Goal: Transaction & Acquisition: Purchase product/service

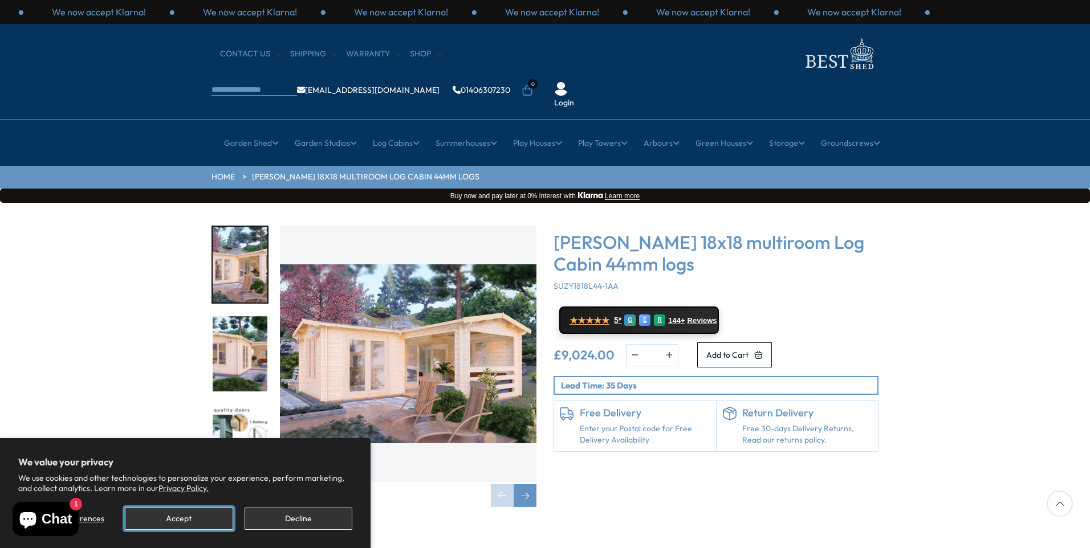
click at [219, 510] on button "Accept" at bounding box center [179, 519] width 108 height 22
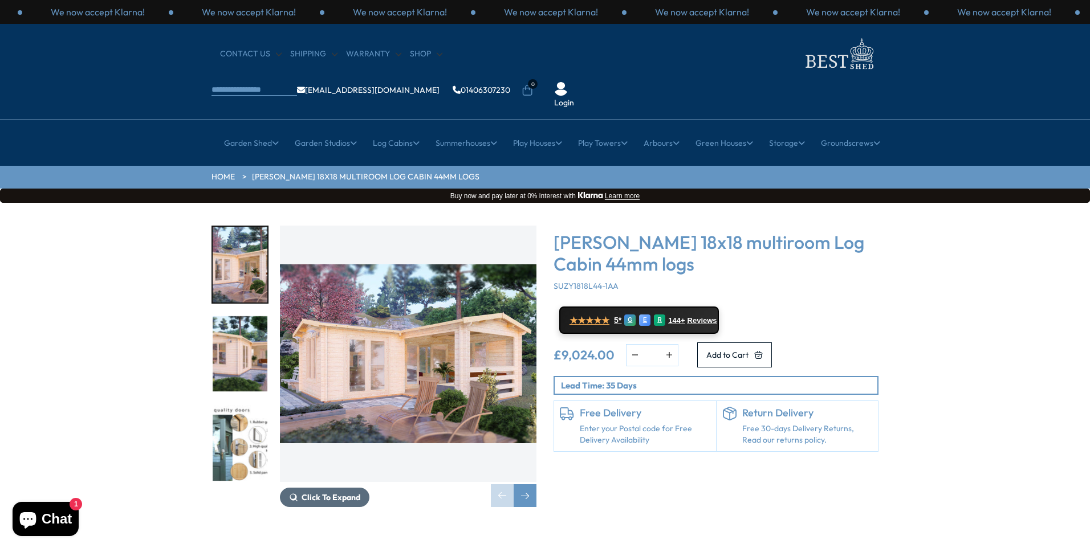
click at [308, 492] on span "Click To Expand" at bounding box center [330, 497] width 59 height 10
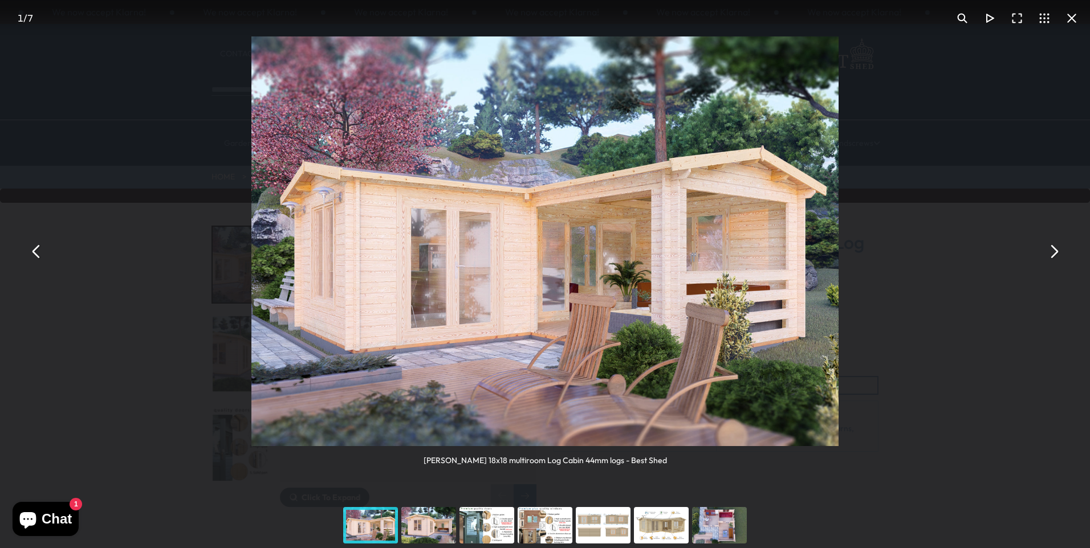
click at [365, 524] on div "You can close this modal content with the ESC key" at bounding box center [370, 526] width 58 height 46
click at [430, 521] on div "You can close this modal content with the ESC key" at bounding box center [428, 526] width 58 height 46
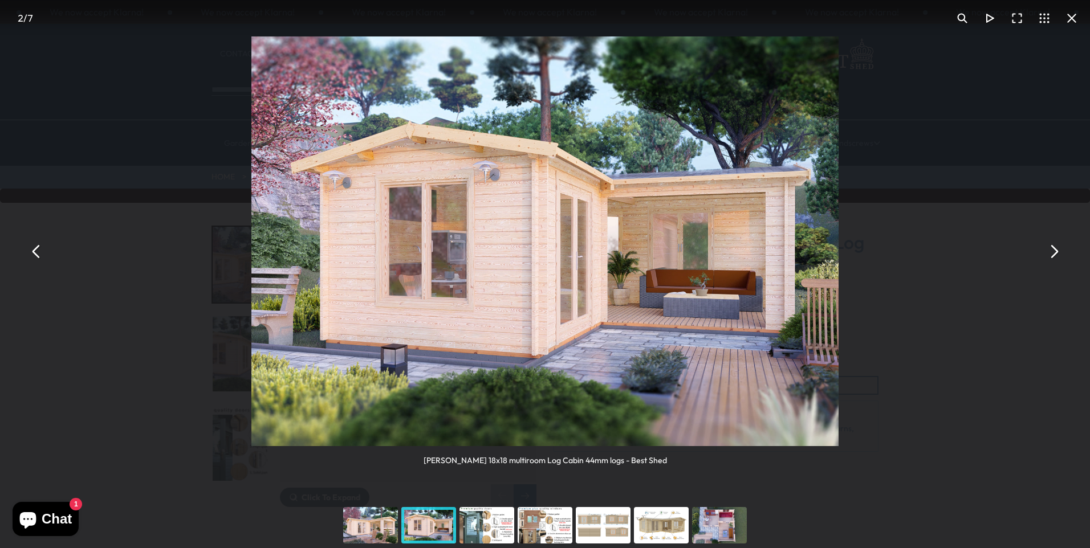
click at [489, 525] on div "You can close this modal content with the ESC key" at bounding box center [487, 526] width 58 height 46
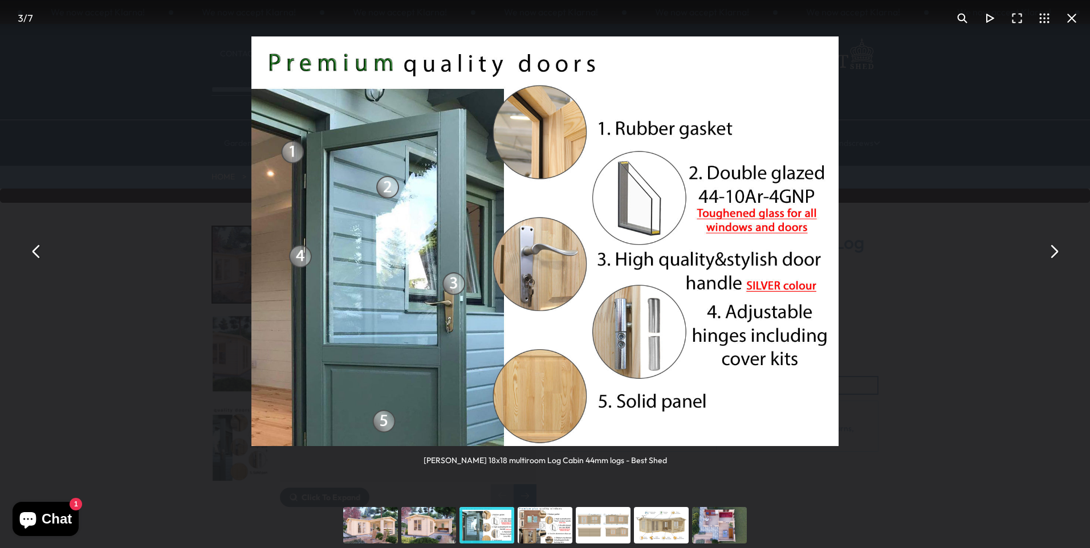
click at [597, 524] on div "You can close this modal content with the ESC key" at bounding box center [603, 526] width 58 height 46
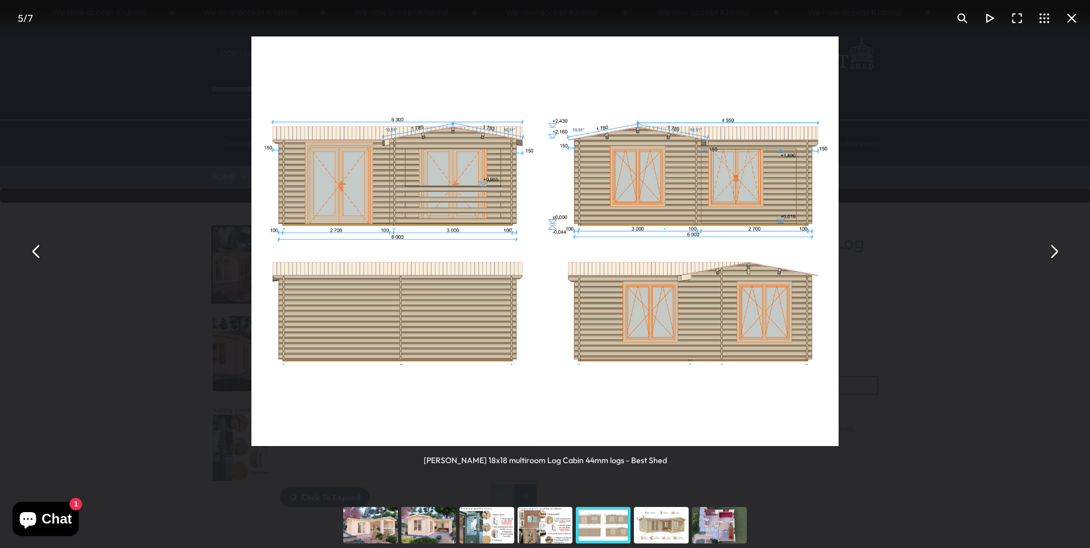
click at [658, 525] on div "You can close this modal content with the ESC key" at bounding box center [661, 526] width 58 height 46
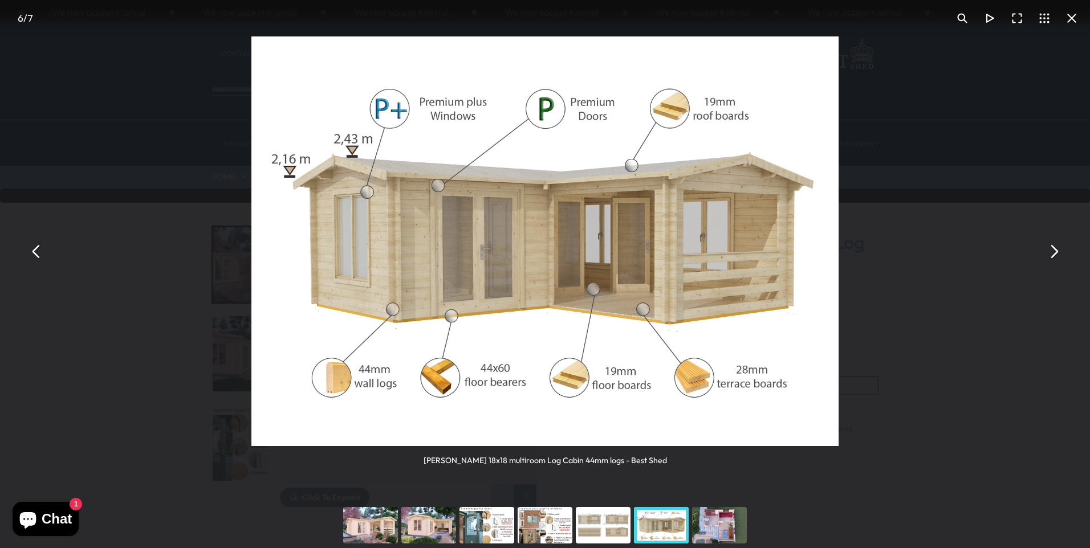
click at [712, 527] on div "You can close this modal content with the ESC key" at bounding box center [719, 526] width 58 height 46
